Goal: Transaction & Acquisition: Download file/media

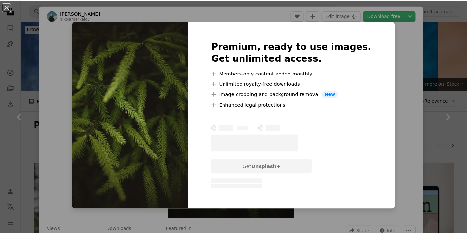
scroll to position [932, 0]
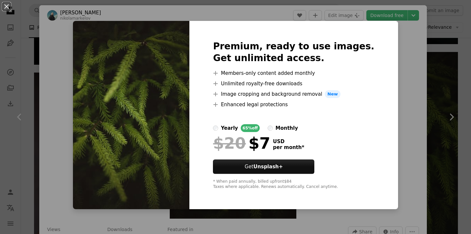
click at [389, 59] on div "An X shape Premium, ready to use images. Get unlimited access. A plus sign Memb…" at bounding box center [235, 117] width 471 height 234
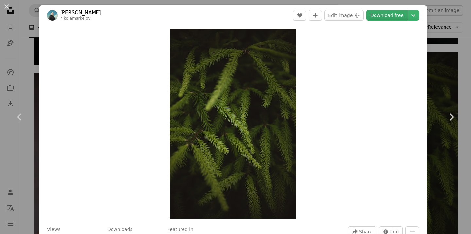
click at [398, 14] on link "Download free" at bounding box center [387, 15] width 41 height 10
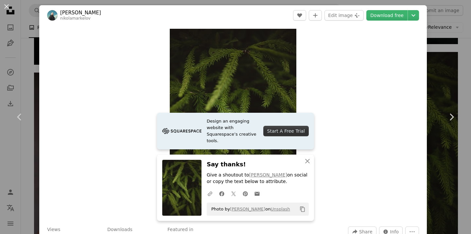
click at [25, 55] on div "An X shape Chevron left Chevron right [PERSON_NAME] nikolamarkelov A heart A pl…" at bounding box center [235, 117] width 471 height 234
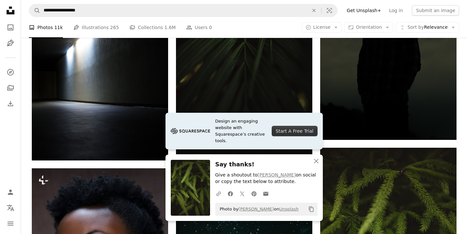
scroll to position [836, 0]
